Goal: Information Seeking & Learning: Learn about a topic

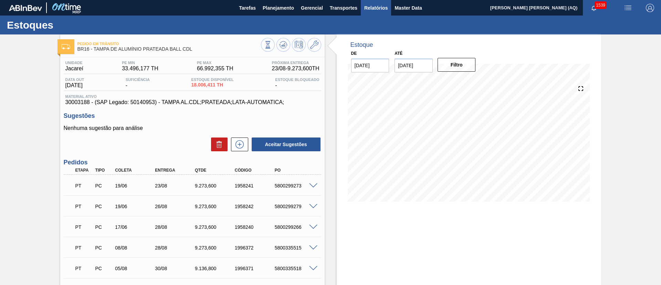
click at [387, 13] on button "Relatórios" at bounding box center [376, 8] width 30 height 16
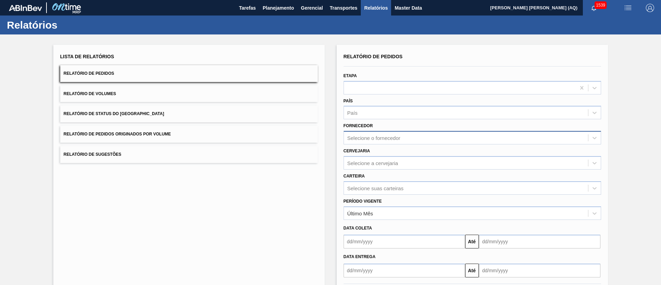
click at [423, 138] on div "Selecione o fornecedor" at bounding box center [466, 138] width 244 height 10
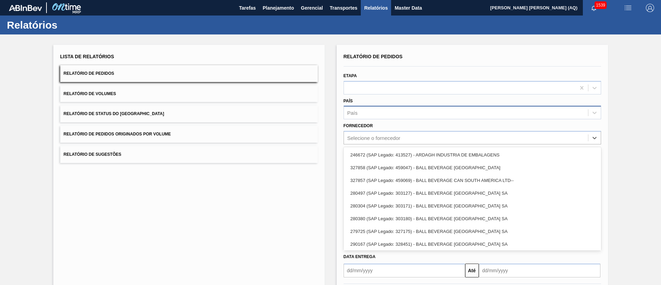
click at [374, 110] on div "País" at bounding box center [466, 113] width 244 height 10
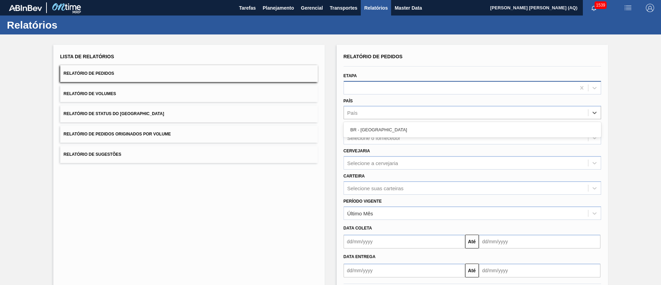
click at [369, 83] on div at bounding box center [460, 88] width 232 height 10
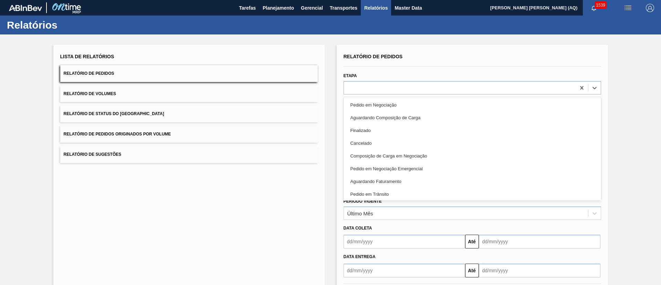
drag, startPoint x: 610, startPoint y: 119, endPoint x: 585, endPoint y: 124, distance: 25.0
click at [610, 119] on div "Lista de Relatórios Relatório de Pedidos Relatório de Volumes Relatório de Stat…" at bounding box center [330, 176] width 661 height 285
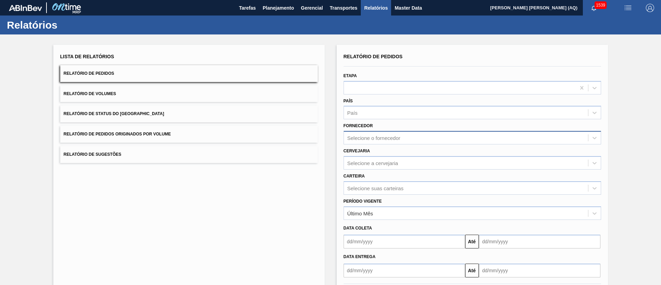
click at [393, 140] on div "Selecione o fornecedor" at bounding box center [374, 138] width 53 height 6
click at [626, 133] on div "Lista de Relatórios Relatório de Pedidos Relatório de Volumes Relatório de Stat…" at bounding box center [330, 176] width 661 height 285
click at [373, 166] on div "Selecione a cervejaria" at bounding box center [466, 163] width 244 height 10
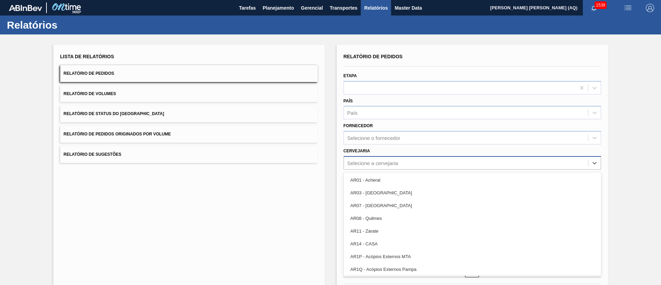
click at [373, 166] on div "Selecione a cervejaria" at bounding box center [466, 163] width 244 height 10
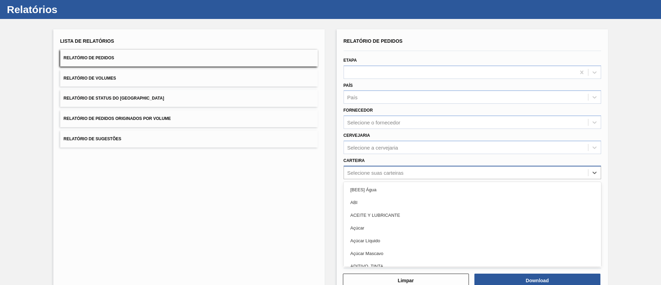
click at [430, 179] on div "option [BEES] Água focused, 1 of 101. 101 results available. Use Up and Down to…" at bounding box center [473, 172] width 258 height 13
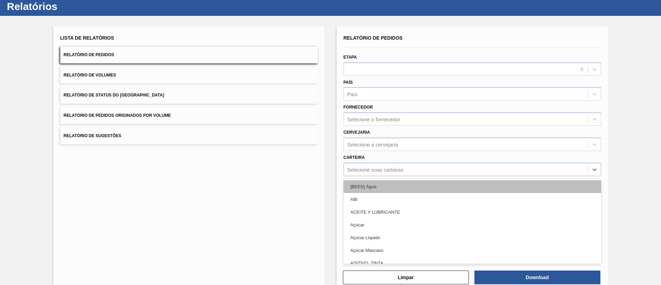
scroll to position [19, 0]
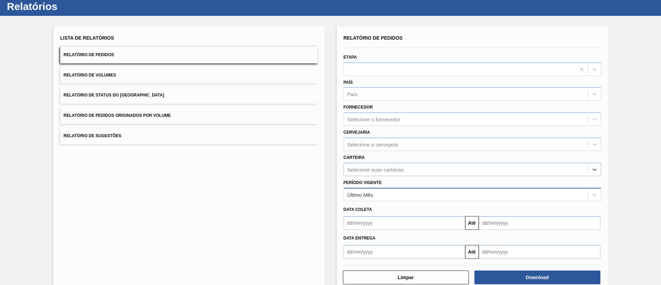
click at [551, 194] on div "Último Mês" at bounding box center [466, 194] width 244 height 10
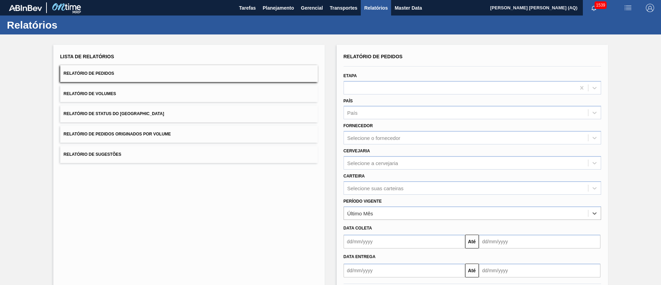
scroll to position [34, 0]
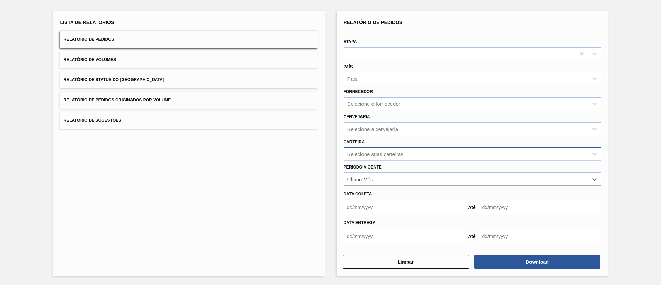
click at [423, 155] on div "Selecione suas carteiras" at bounding box center [466, 154] width 244 height 10
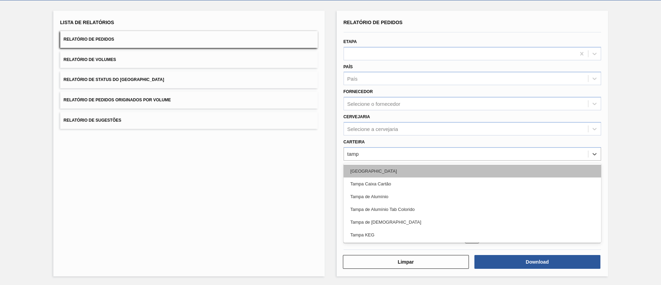
type input "[GEOGRAPHIC_DATA]"
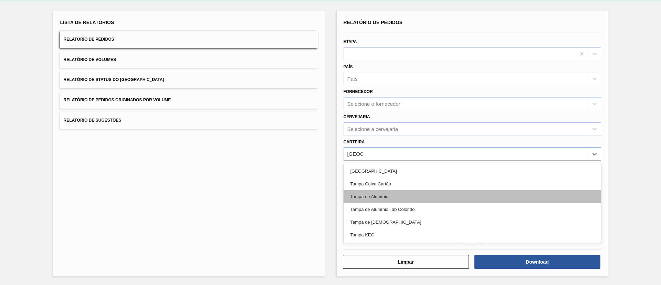
click at [441, 195] on div "Tampa de Alumínio" at bounding box center [473, 196] width 258 height 13
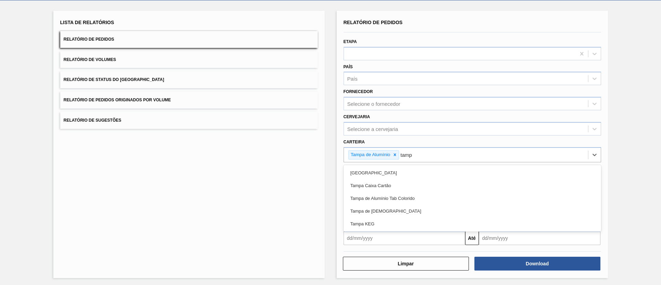
type input "[GEOGRAPHIC_DATA]"
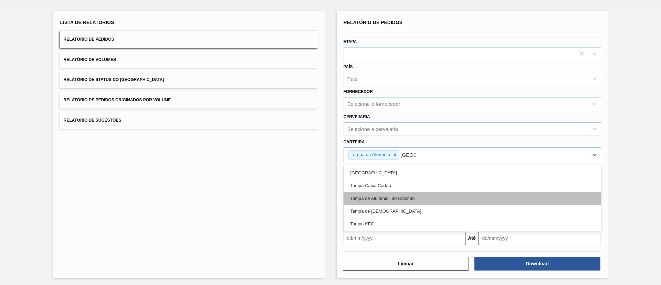
click at [404, 193] on div "Tampa de Alumínio Tab Colorido" at bounding box center [473, 198] width 258 height 13
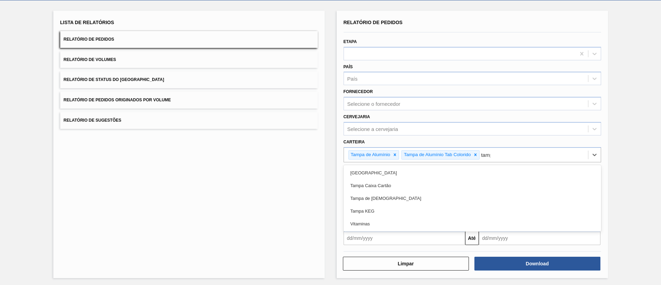
type input "[GEOGRAPHIC_DATA]"
click at [404, 193] on div "Tampa de [DEMOGRAPHIC_DATA]" at bounding box center [473, 198] width 258 height 13
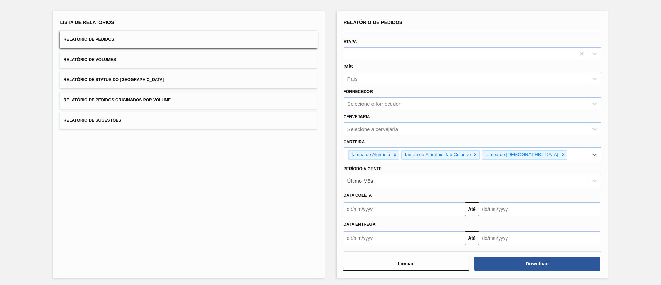
click at [404, 189] on div "Data coleta" at bounding box center [472, 195] width 263 height 12
click at [397, 186] on div "Último Mês" at bounding box center [473, 180] width 258 height 13
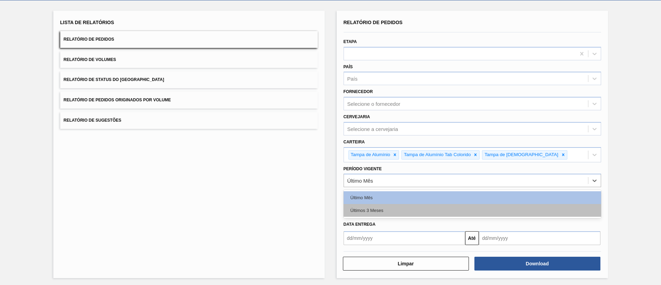
click at [404, 208] on div "Últimos 3 Meses" at bounding box center [473, 210] width 258 height 13
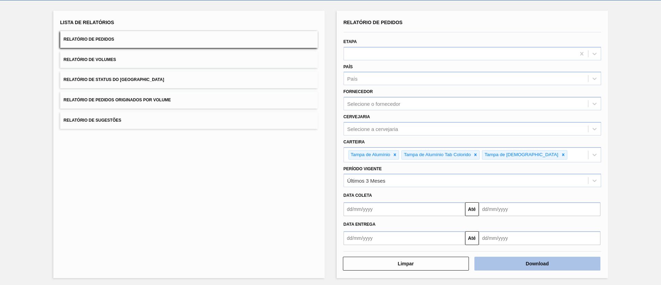
click at [518, 268] on button "Download" at bounding box center [538, 264] width 126 height 14
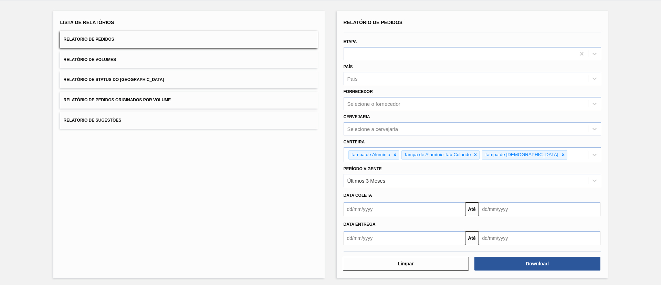
scroll to position [0, 0]
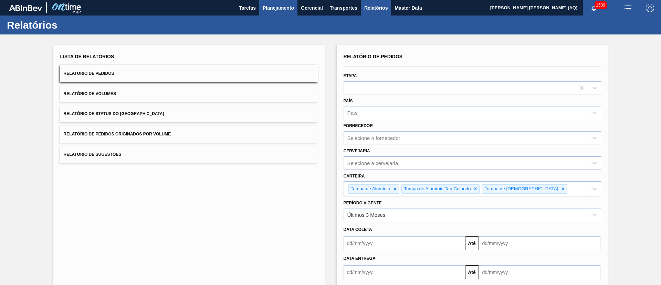
click at [271, 10] on span "Planejamento" at bounding box center [278, 8] width 31 height 8
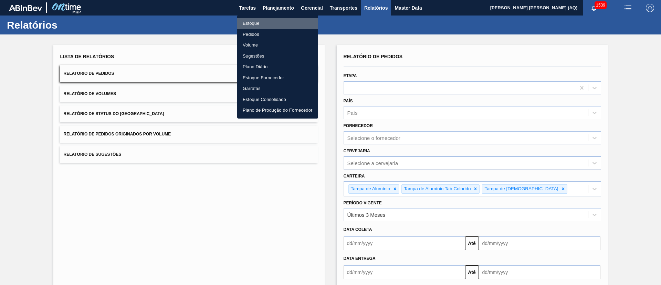
click at [248, 23] on li "Estoque" at bounding box center [277, 23] width 81 height 11
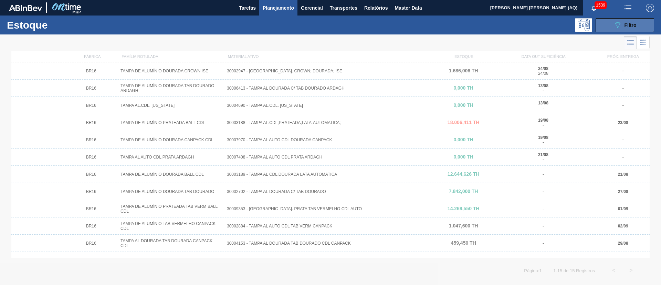
click at [612, 28] on button "089F7B8B-B2A5-4AFE-B5C0-19BA573D28AC Filtro" at bounding box center [625, 25] width 59 height 14
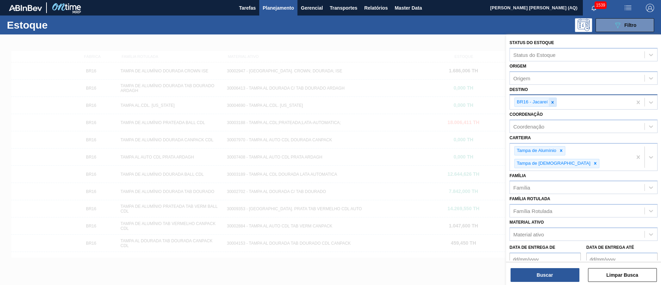
click at [553, 103] on icon at bounding box center [552, 102] width 5 height 5
type input "AQUIRAZ"
click at [599, 105] on div at bounding box center [598, 102] width 8 height 9
click at [555, 100] on icon at bounding box center [552, 102] width 5 height 5
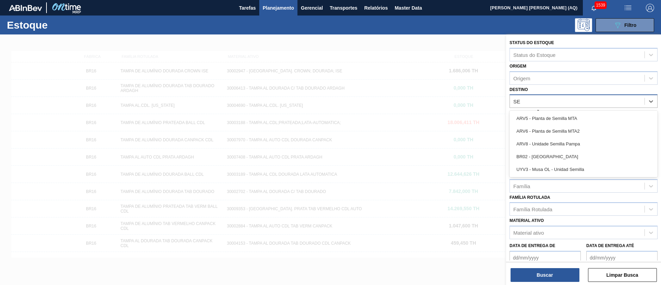
type input "SER"
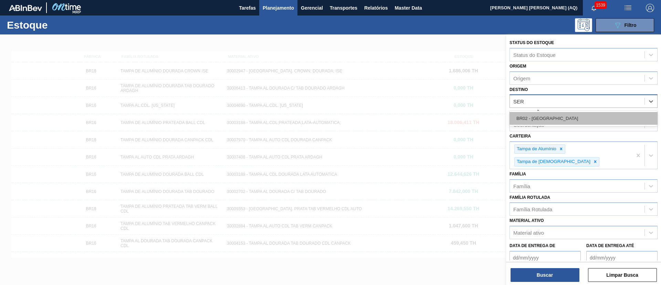
click at [567, 113] on div "BR02 - [GEOGRAPHIC_DATA]" at bounding box center [584, 118] width 148 height 13
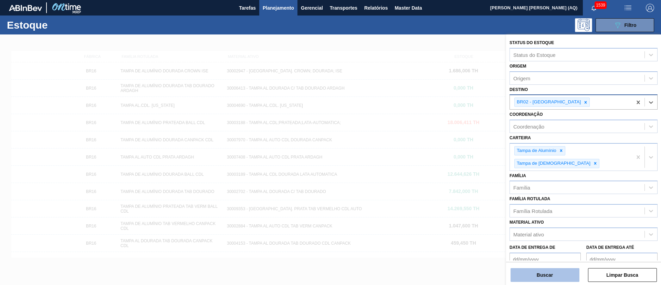
click at [562, 273] on button "Buscar" at bounding box center [545, 275] width 69 height 14
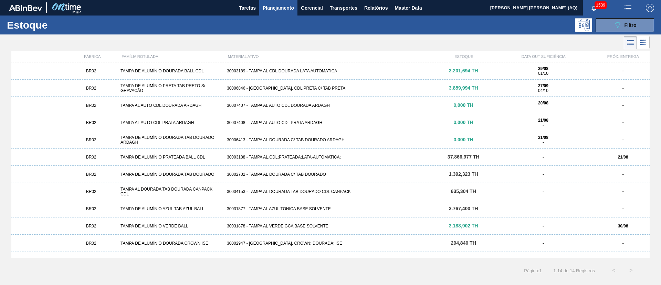
click at [260, 70] on div "30003189 - TAMPA AL CDL DOURADA LATA AUTOMATICA" at bounding box center [330, 71] width 213 height 5
click at [292, 160] on div "BR02 TAMPA DE ALUMÍNIO PRATEADA BALL CDL 30003188 - TAMPA AL.CDL;PRATEADA;LATA-…" at bounding box center [330, 156] width 639 height 17
click at [317, 175] on div "30002702 - TAMPA AL DOURADA C/ TAB DOURADO" at bounding box center [330, 174] width 213 height 5
click at [616, 21] on icon "089F7B8B-B2A5-4AFE-B5C0-19BA573D28AC" at bounding box center [618, 25] width 8 height 8
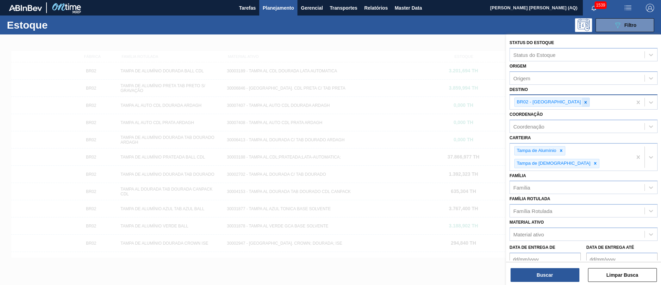
click at [583, 101] on icon at bounding box center [585, 102] width 5 height 5
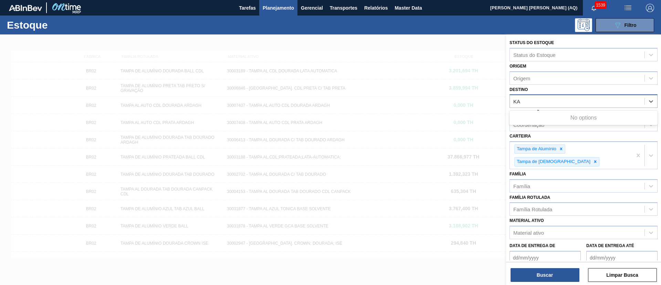
type input "K"
type input "JACARE"
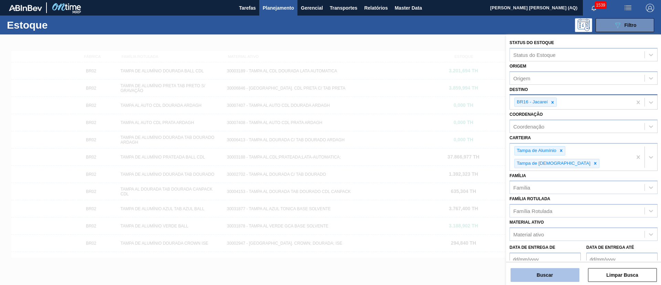
click at [564, 279] on button "Buscar" at bounding box center [545, 275] width 69 height 14
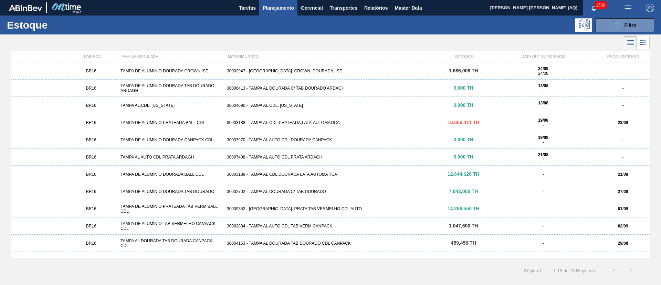
click at [388, 141] on div "30007970 - TAMPA AL AUTO CDL DOURADA CANPACK" at bounding box center [330, 139] width 213 height 5
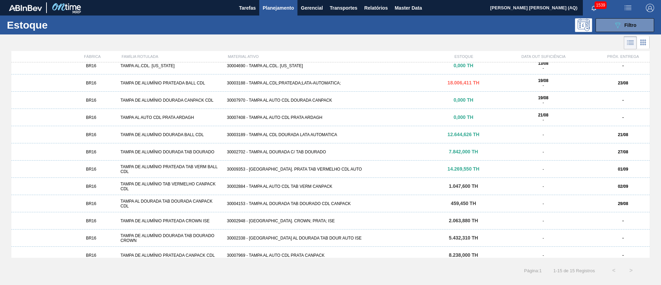
scroll to position [63, 0]
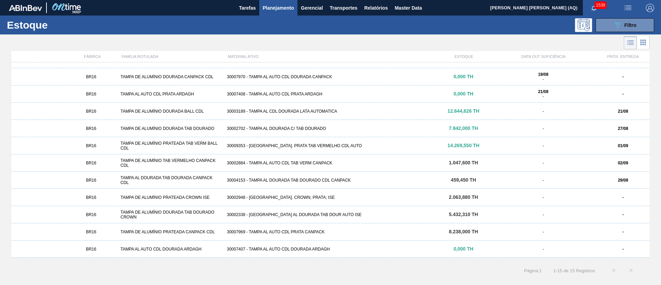
click at [415, 232] on div "30007969 - TAMPA AL AUTO CDL PRATA CANPACK" at bounding box center [330, 231] width 213 height 5
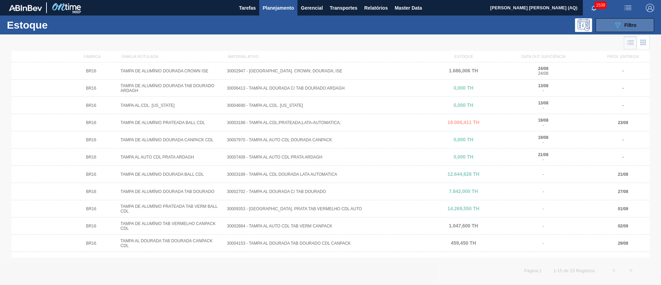
click at [614, 25] on icon "089F7B8B-B2A5-4AFE-B5C0-19BA573D28AC" at bounding box center [618, 25] width 8 height 8
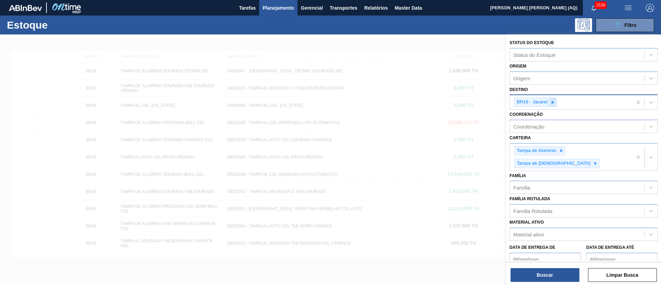
click at [552, 102] on icon at bounding box center [553, 102] width 2 height 2
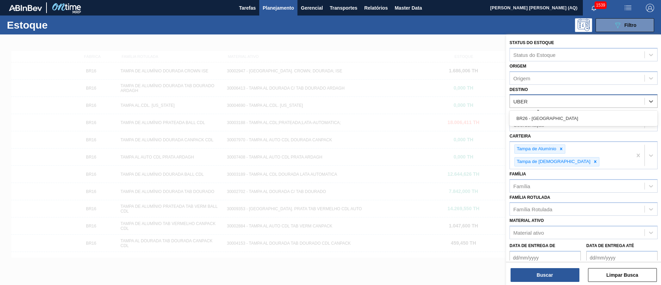
type input "UBERL"
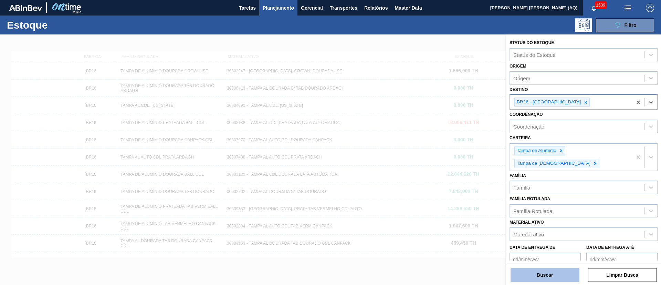
click at [538, 279] on button "Buscar" at bounding box center [545, 275] width 69 height 14
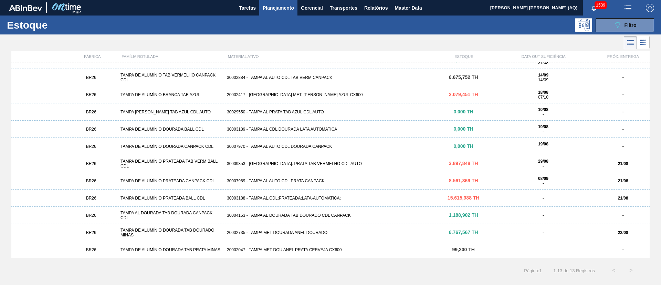
scroll to position [29, 0]
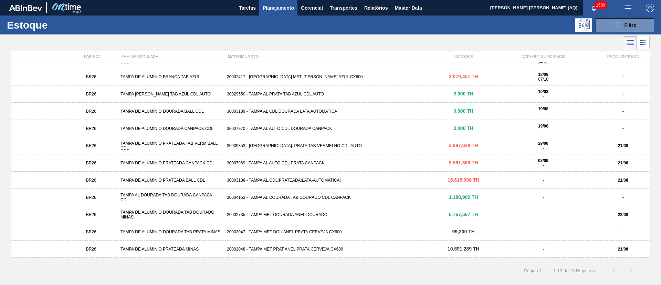
click at [404, 142] on div "BR26 TAMPA DE ALUMÍNIO PRATEADA TAB VERM BALL CDL 30009353 - [GEOGRAPHIC_DATA] …" at bounding box center [330, 145] width 639 height 17
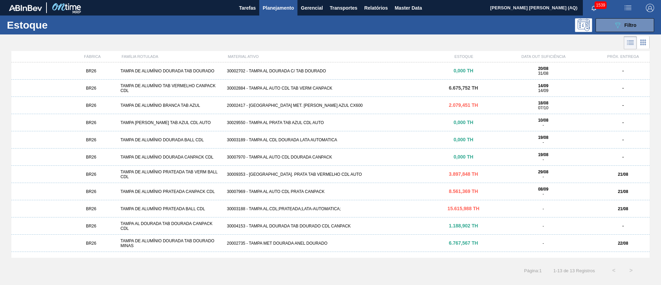
click at [322, 86] on div "30002884 - TAMPA AL AUTO CDL TAB VERM CANPACK" at bounding box center [330, 88] width 213 height 5
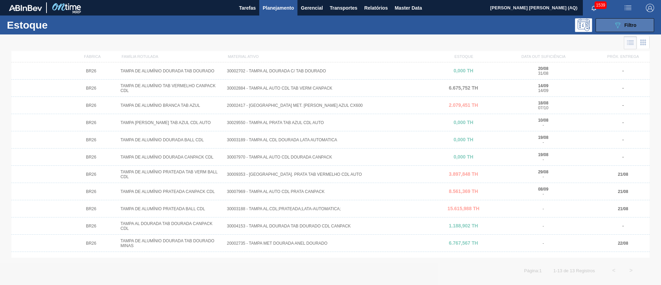
click at [643, 21] on button "089F7B8B-B2A5-4AFE-B5C0-19BA573D28AC Filtro" at bounding box center [625, 25] width 59 height 14
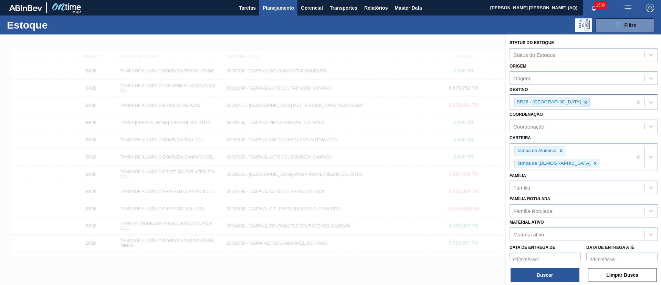
click at [585, 101] on icon at bounding box center [586, 102] width 2 height 2
type input "AQUIRAZ"
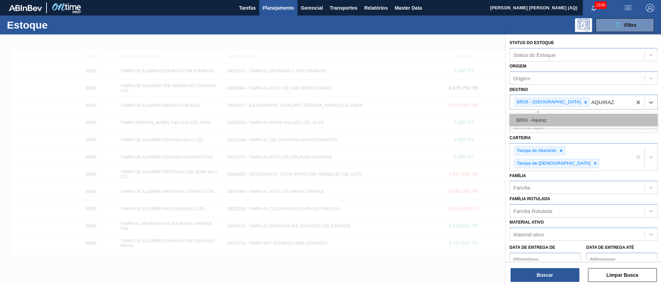
click at [569, 116] on div "BR03 - Aquiraz" at bounding box center [584, 120] width 148 height 13
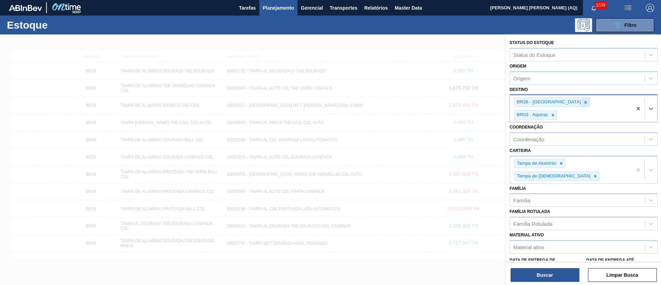
click at [583, 102] on icon at bounding box center [585, 102] width 5 height 5
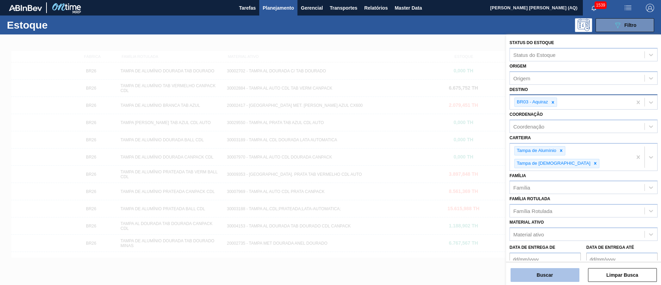
click at [544, 277] on button "Buscar" at bounding box center [545, 275] width 69 height 14
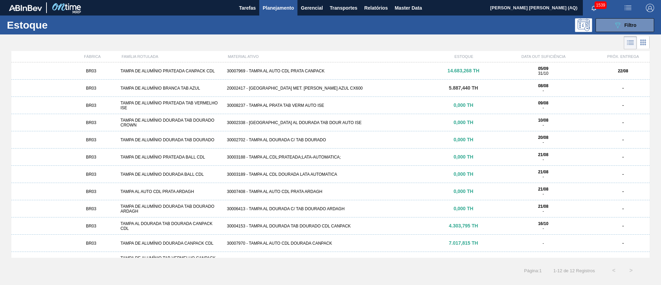
click at [456, 85] on span "5.887,440 TH" at bounding box center [463, 88] width 29 height 6
click at [332, 233] on div "BR03 TAMPA AL DOURADA TAB DOURADA CANPACK CDL 30004153 - TAMPA AL DOURADA TAB D…" at bounding box center [330, 225] width 639 height 17
click at [285, 245] on div "30007970 - TAMPA AL AUTO CDL DOURADA CANPACK" at bounding box center [330, 243] width 213 height 5
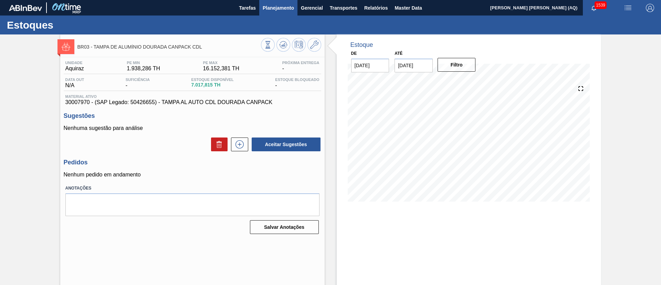
click at [284, 10] on span "Planejamento" at bounding box center [278, 8] width 31 height 8
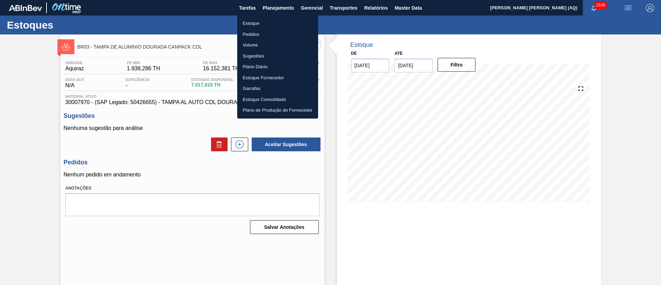
click at [251, 24] on li "Estoque" at bounding box center [277, 23] width 81 height 11
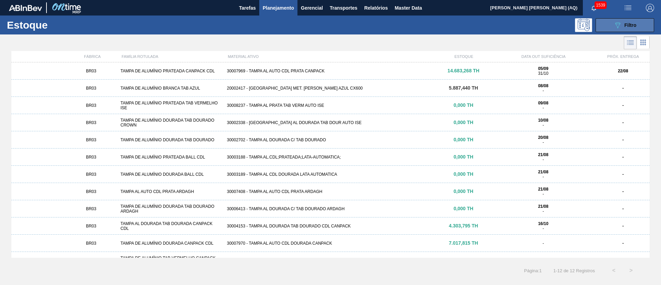
click at [619, 27] on icon "089F7B8B-B2A5-4AFE-B5C0-19BA573D28AC" at bounding box center [618, 25] width 8 height 8
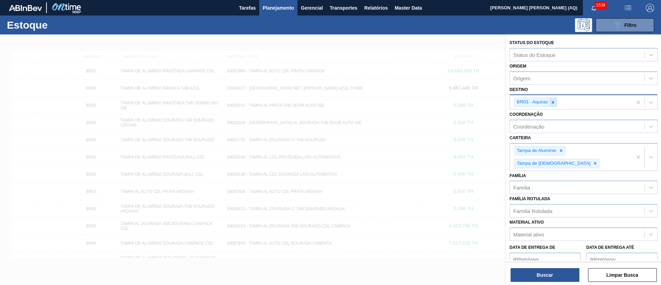
click at [553, 100] on icon at bounding box center [553, 102] width 5 height 5
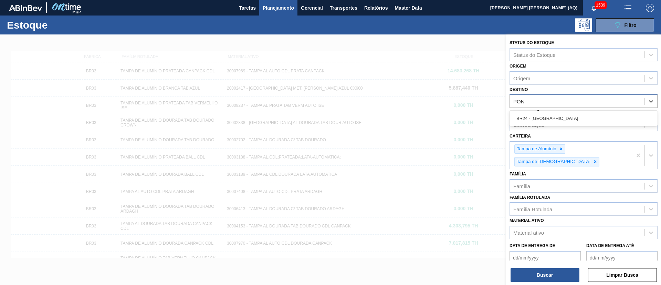
type input "PONT"
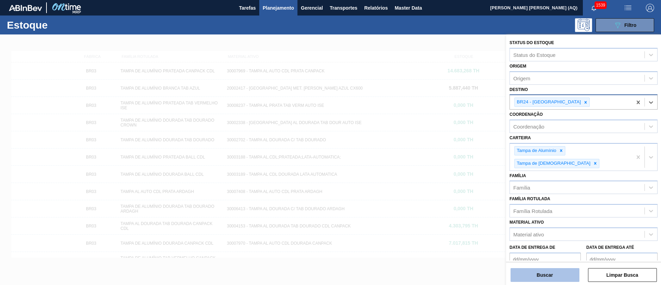
click at [547, 270] on button "Buscar" at bounding box center [545, 275] width 69 height 14
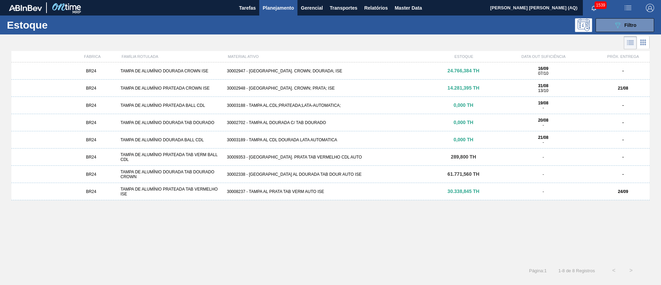
click at [438, 196] on div "BR24 TAMPA DE ALUMÍNIO PRATEADA TAB VERMELHO ISE 30008237 - TAMPA [PERSON_NAME]…" at bounding box center [330, 191] width 639 height 17
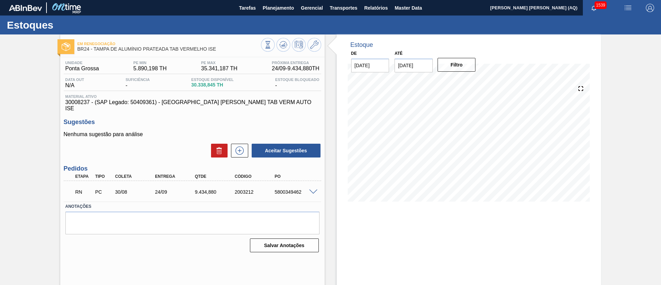
click at [619, 135] on div "Em renegociação BR24 - TAMPA DE ALUMÍNIO PRATEADA TAB VERMELHO ISE Unidade Pont…" at bounding box center [330, 165] width 661 height 262
